Goal: Task Accomplishment & Management: Use online tool/utility

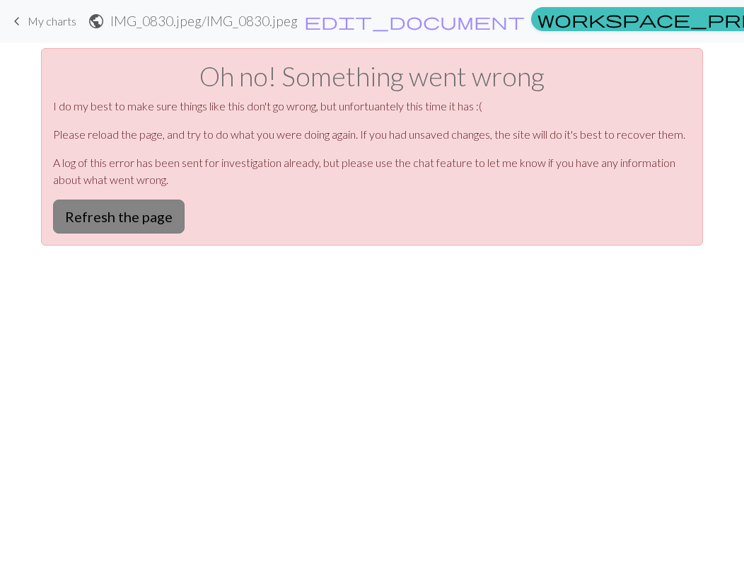
click at [142, 221] on button "Refresh the page" at bounding box center [119, 216] width 132 height 34
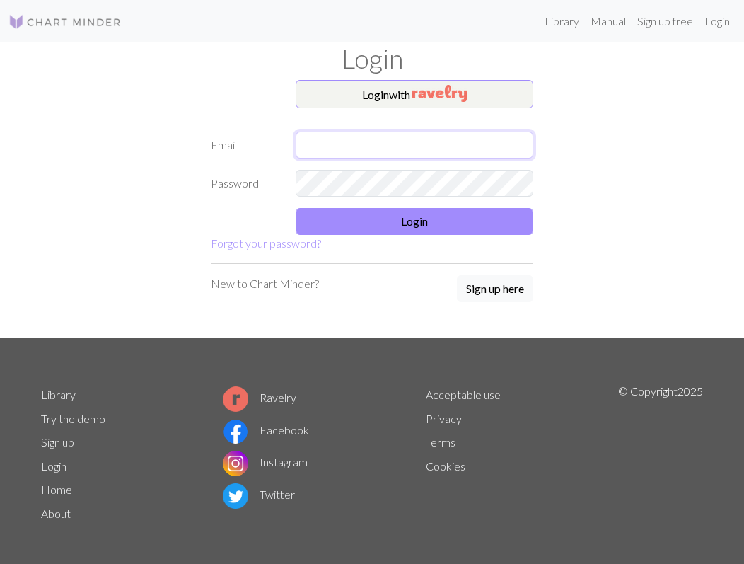
type input "[PERSON_NAME][EMAIL_ADDRESS][PERSON_NAME][DOMAIN_NAME]"
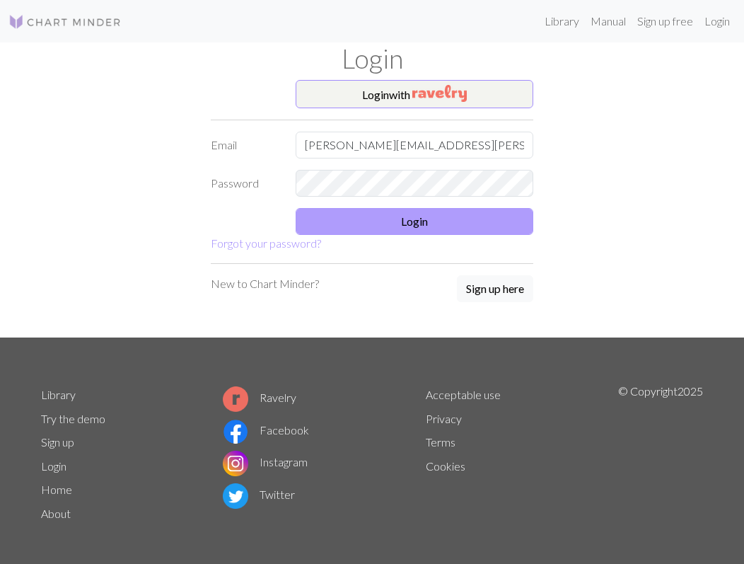
click at [418, 223] on button "Login" at bounding box center [415, 221] width 238 height 27
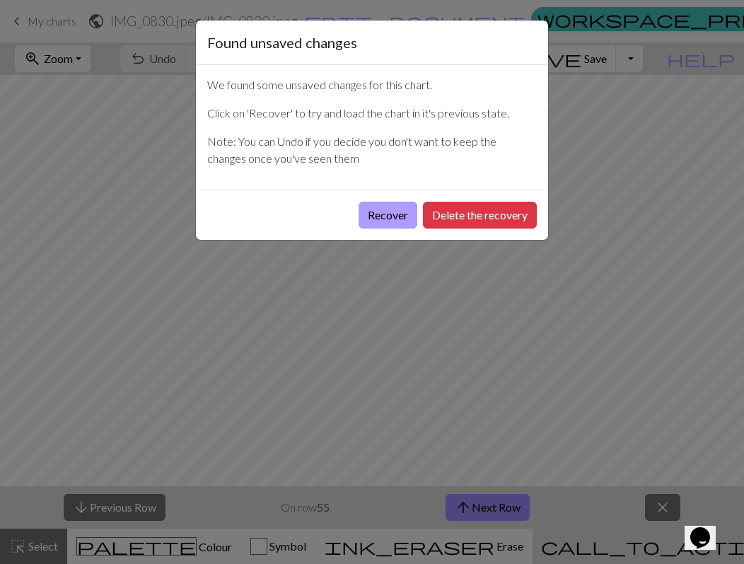
click at [395, 221] on button "Recover" at bounding box center [388, 215] width 59 height 27
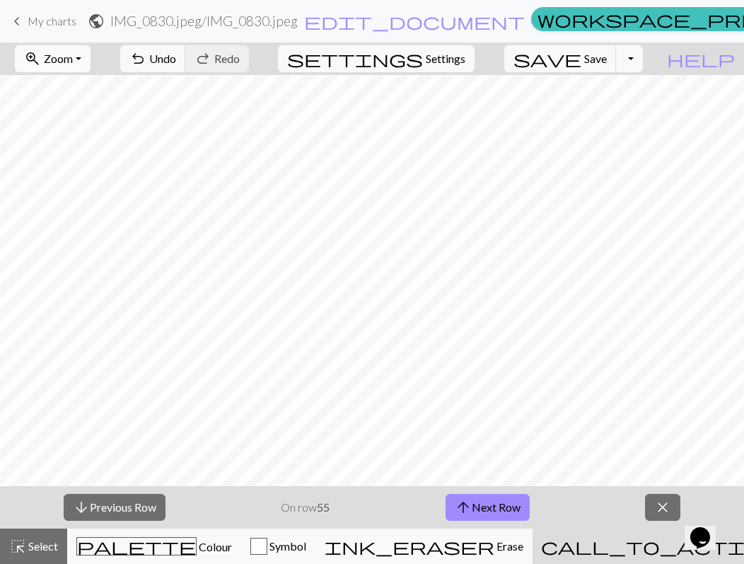
click at [91, 61] on button "zoom_in Zoom Zoom" at bounding box center [53, 58] width 76 height 27
click at [93, 173] on button "50%" at bounding box center [72, 169] width 112 height 23
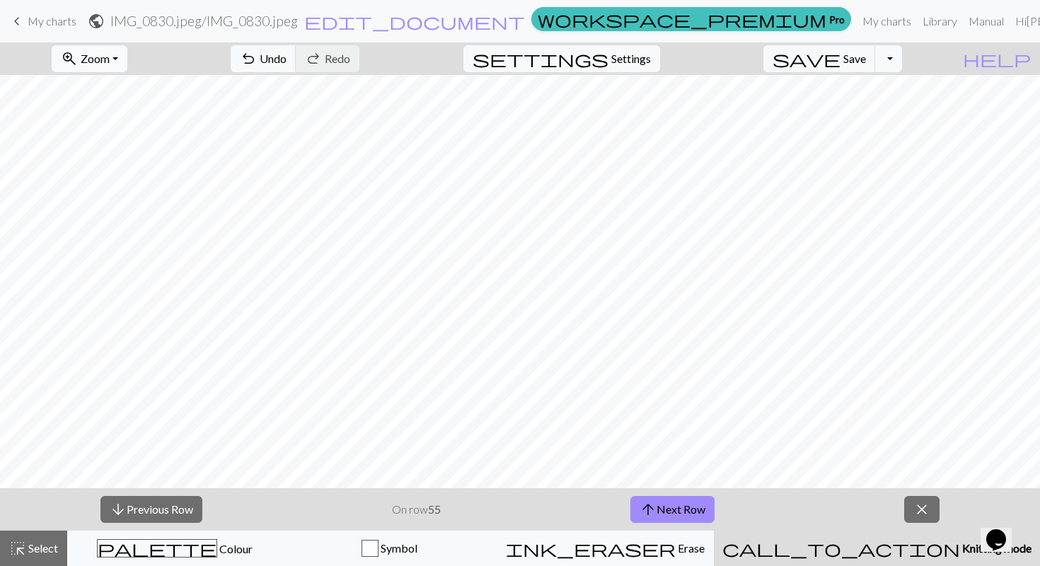
click at [110, 62] on span "Zoom" at bounding box center [95, 58] width 29 height 13
click at [104, 173] on button "50%" at bounding box center [108, 169] width 112 height 23
click at [658, 505] on button "arrow_upward Next Row" at bounding box center [672, 509] width 84 height 27
click at [743, 57] on span "Save" at bounding box center [854, 58] width 23 height 13
